Goal: Task Accomplishment & Management: Use online tool/utility

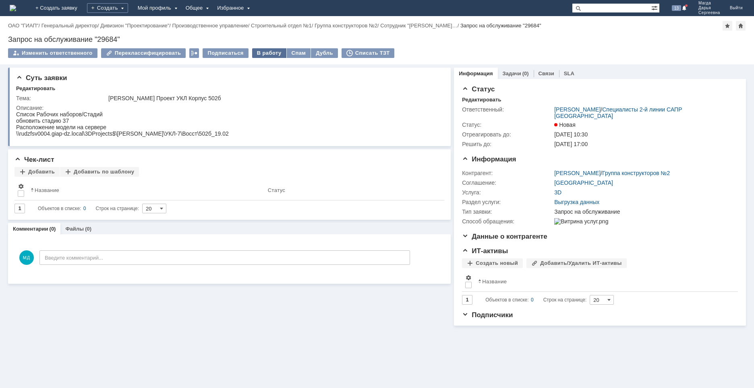
click at [267, 52] on div "В работу" at bounding box center [269, 53] width 34 height 10
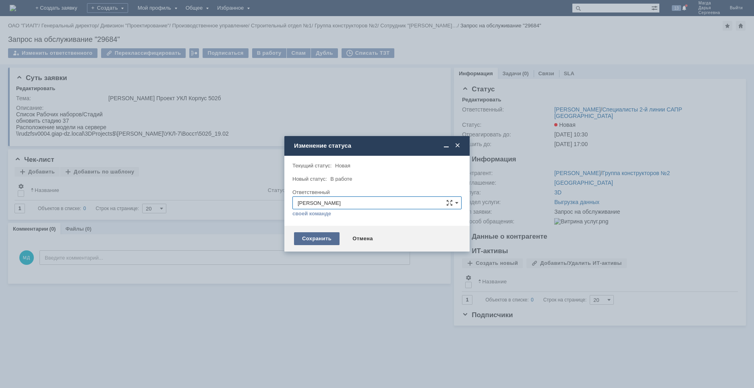
click at [320, 234] on div "Сохранить" at bounding box center [317, 238] width 46 height 13
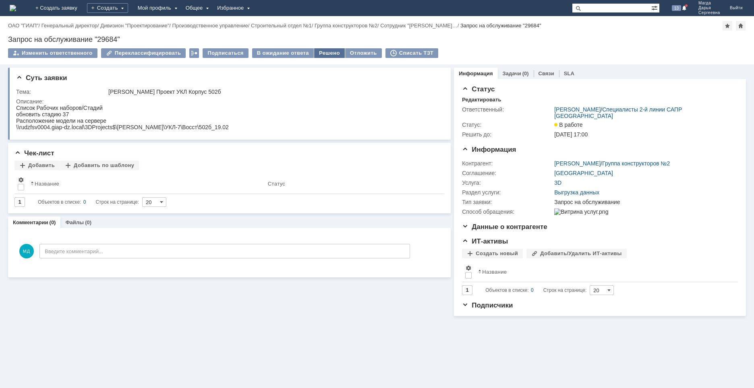
click at [314, 54] on div "Решено" at bounding box center [329, 53] width 31 height 10
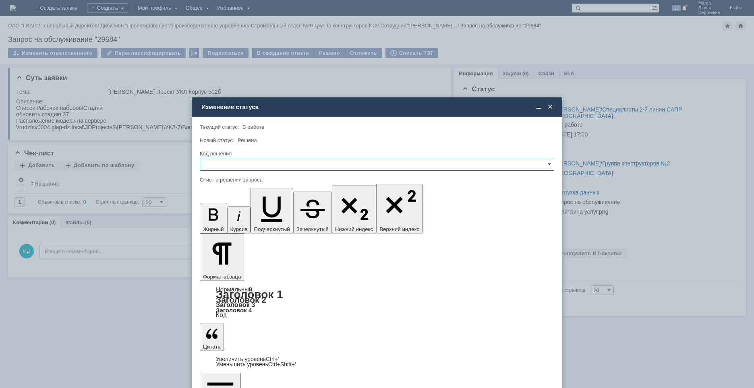
click at [252, 161] on input "text" at bounding box center [377, 164] width 354 height 13
click at [236, 219] on span "Решено" at bounding box center [377, 219] width 344 height 6
type input "Решено"
